Goal: Transaction & Acquisition: Purchase product/service

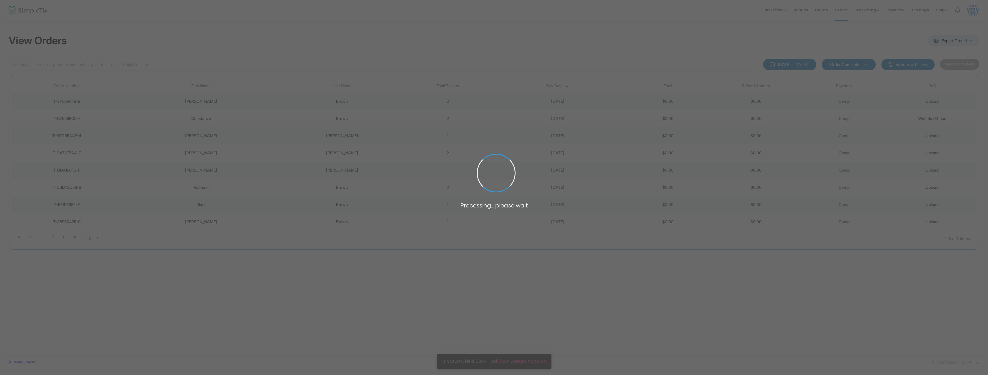
type input "brown"
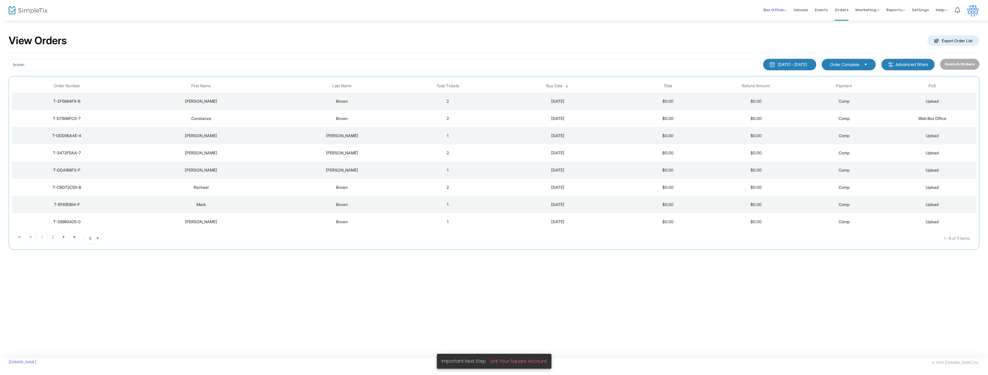
click at [776, 7] on span "Box Office" at bounding box center [774, 9] width 23 height 5
click at [776, 15] on li "Sell Tickets" at bounding box center [783, 14] width 41 height 11
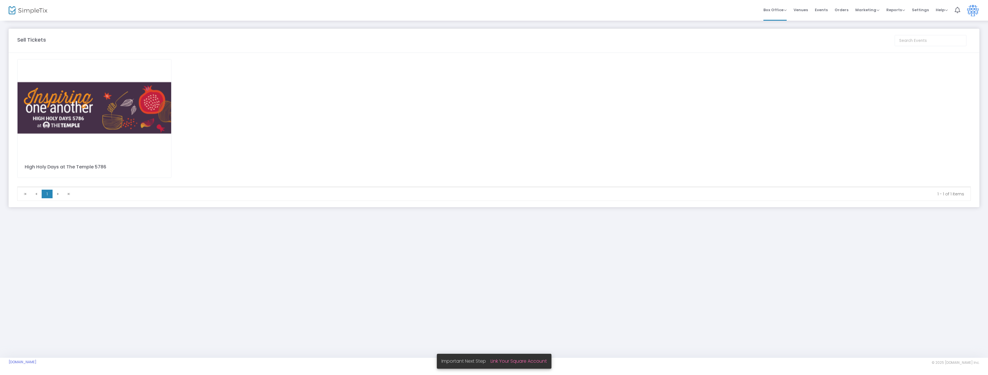
click at [102, 107] on img at bounding box center [95, 107] width 154 height 97
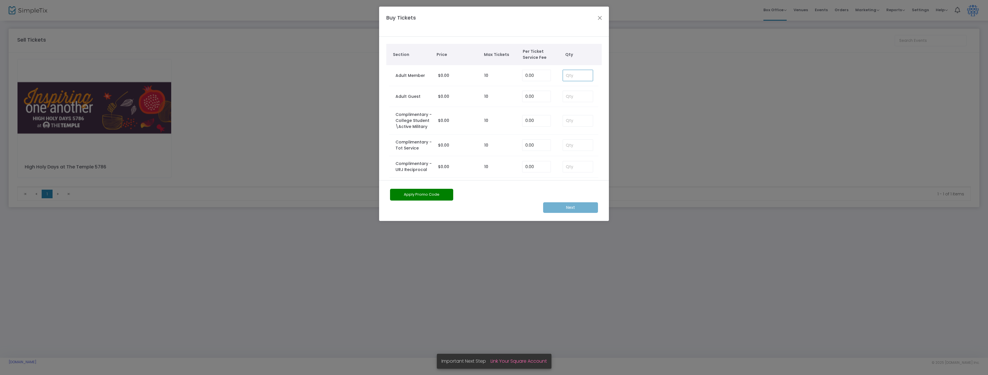
click at [574, 76] on input at bounding box center [578, 75] width 30 height 11
type input "1"
click at [578, 209] on m-button "Next" at bounding box center [570, 207] width 55 height 11
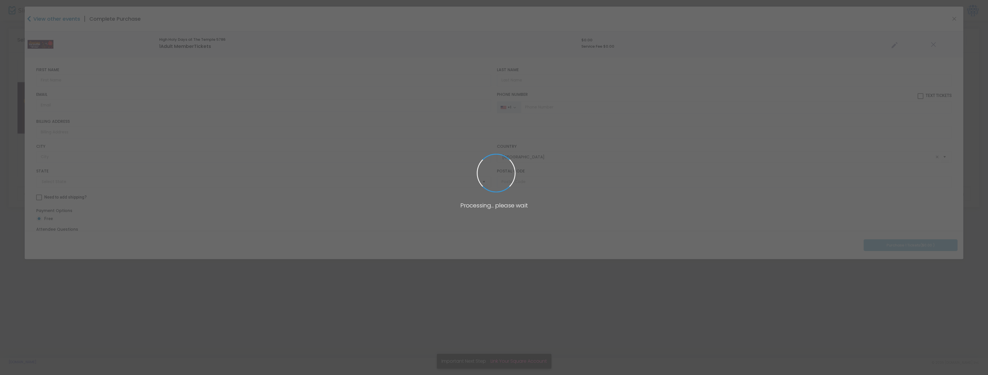
type input "[US_STATE]"
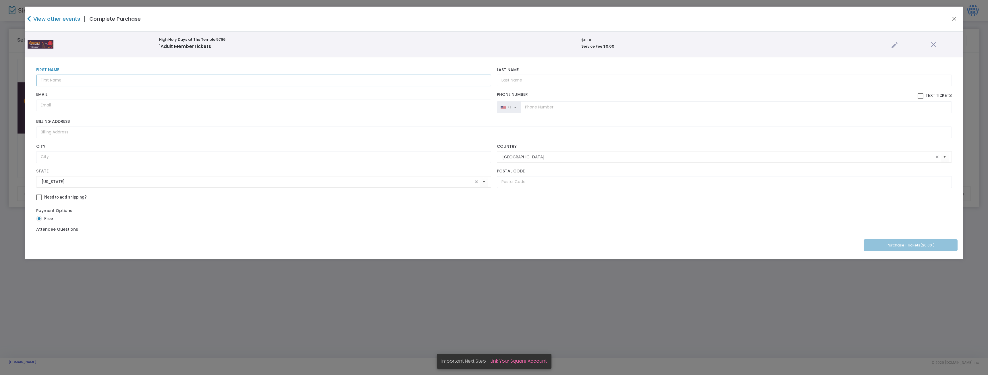
click at [196, 76] on input "text" at bounding box center [263, 81] width 455 height 12
type input "[PERSON_NAME]"
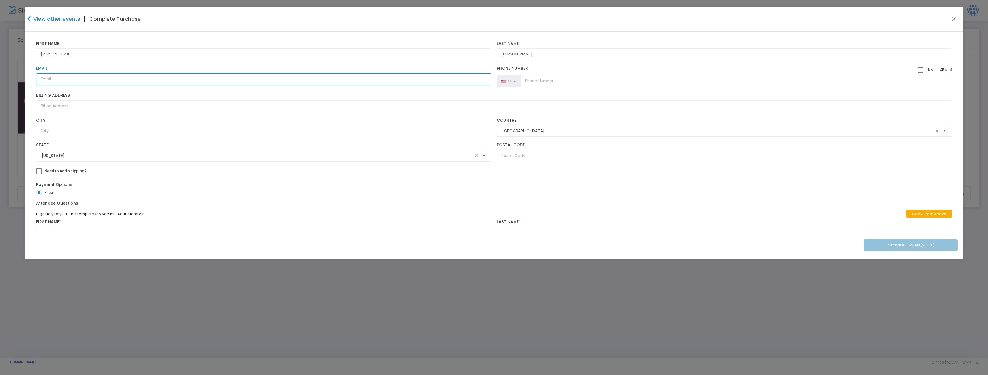
scroll to position [51, 0]
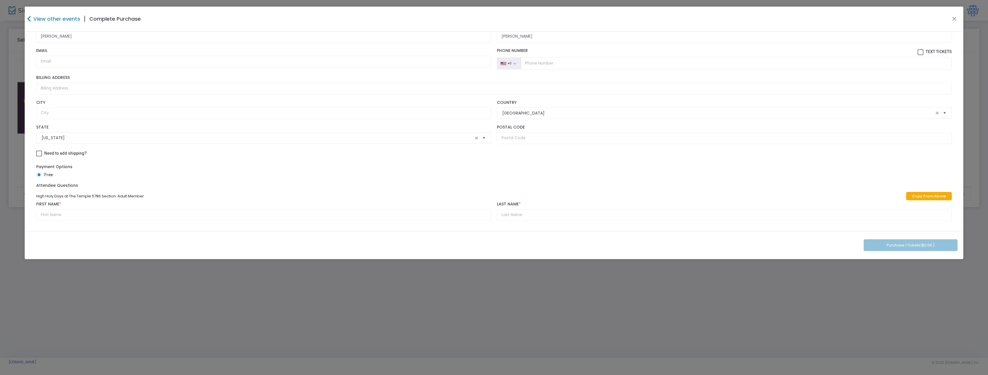
click at [938, 195] on link "Copy From Above" at bounding box center [929, 196] width 46 height 8
type input "[PERSON_NAME]"
click at [946, 244] on button "Purchase 1 Tickets ($0.00 )" at bounding box center [911, 246] width 94 height 12
